Goal: Information Seeking & Learning: Learn about a topic

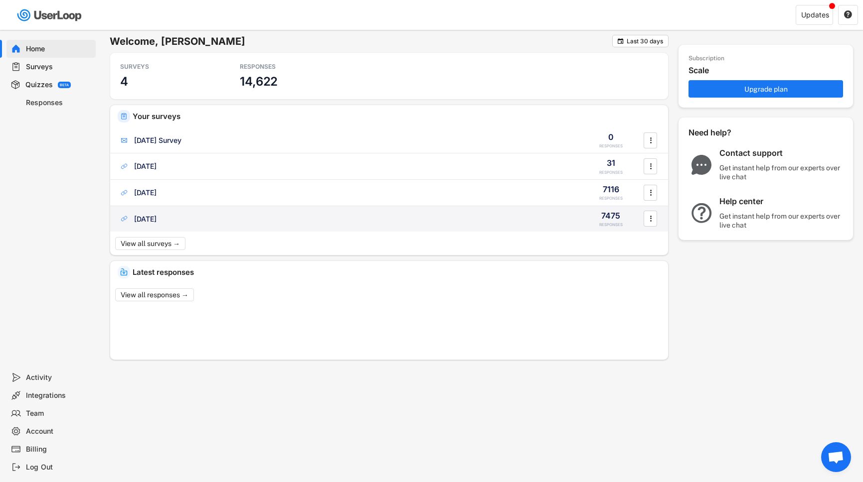
click at [147, 217] on div "[DATE]" at bounding box center [145, 219] width 22 height 10
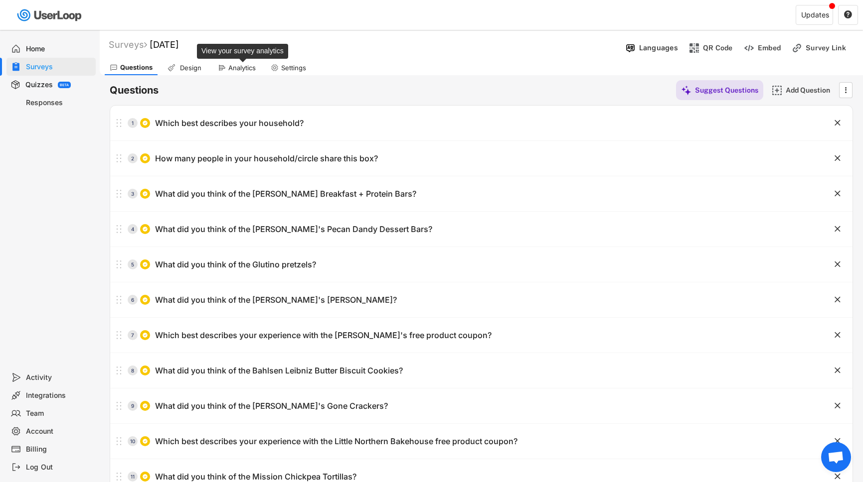
click at [250, 69] on div "Analytics" at bounding box center [241, 68] width 27 height 8
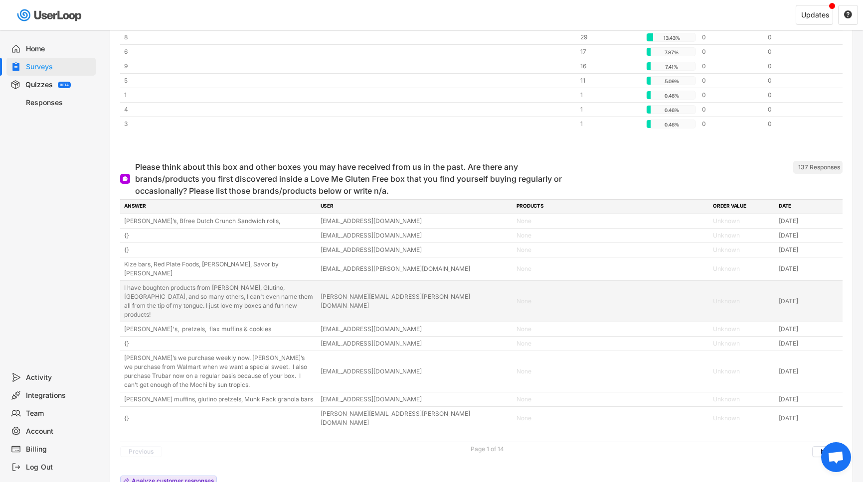
scroll to position [4428, 0]
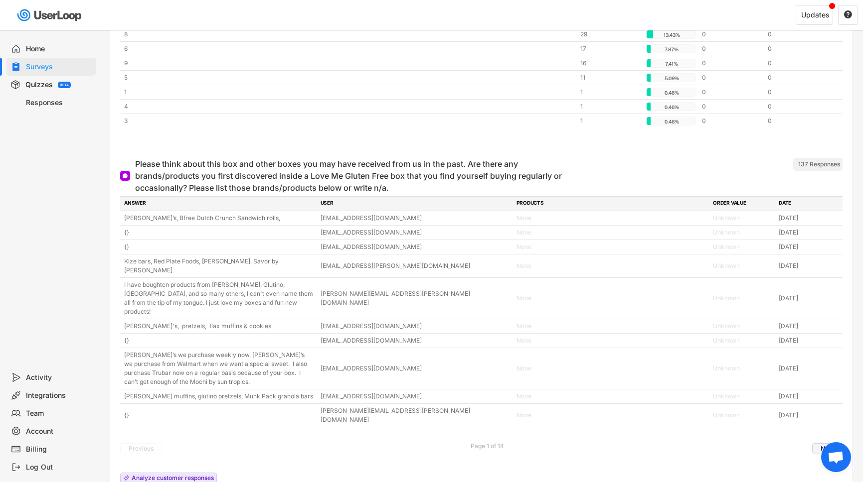
click at [822, 443] on button "Next" at bounding box center [827, 448] width 30 height 11
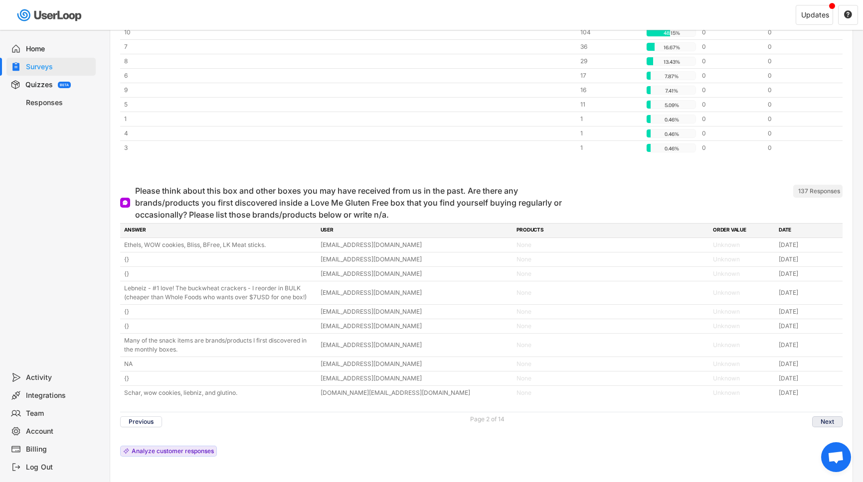
click at [825, 417] on button "Next" at bounding box center [827, 422] width 30 height 11
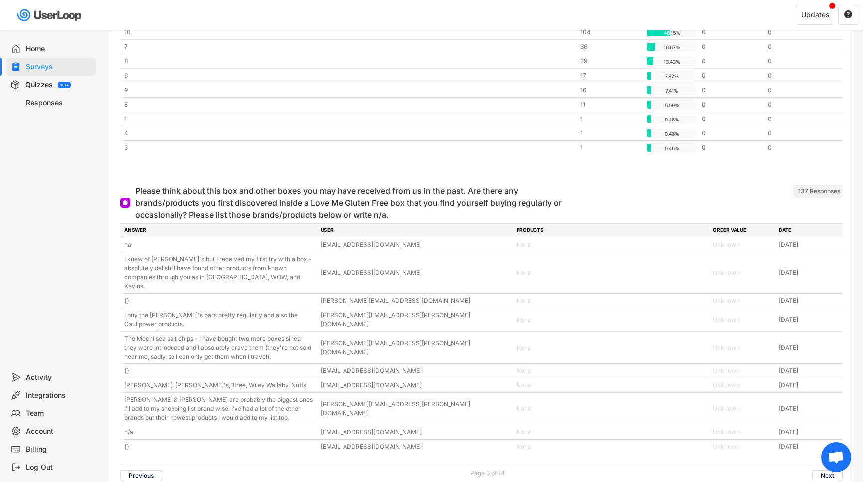
scroll to position [4428, 0]
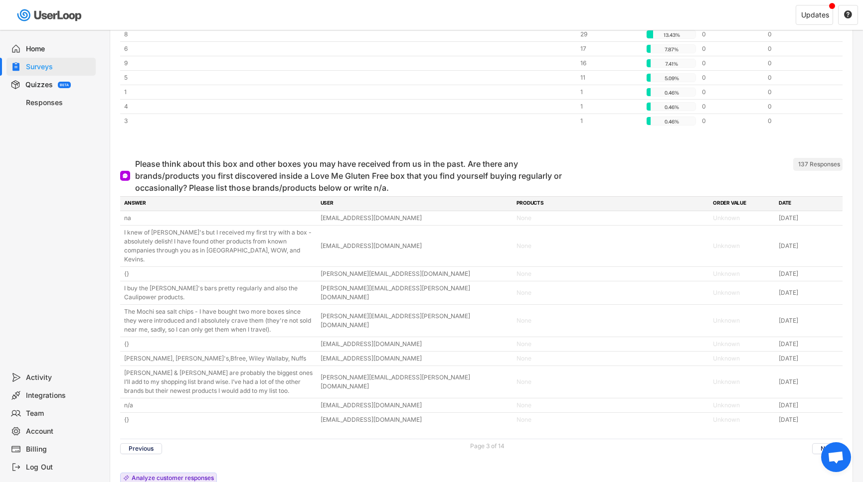
click at [825, 386] on div "ANSWER USER PRODUCTS ORDER VALUE DATE na [EMAIL_ADDRESS][DOMAIN_NAME] None Unkn…" at bounding box center [481, 342] width 722 height 292
click at [825, 443] on button "Next" at bounding box center [827, 448] width 30 height 11
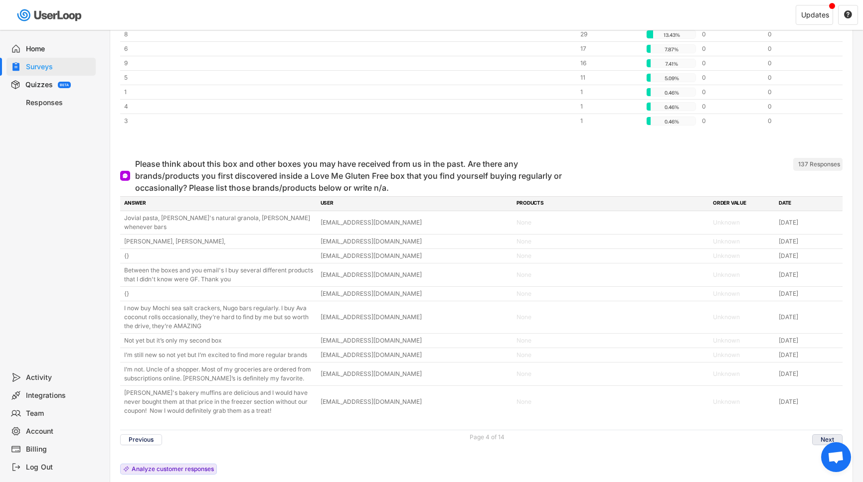
click at [823, 435] on button "Next" at bounding box center [827, 440] width 30 height 11
